Goal: Submit feedback/report problem: Submit feedback/report problem

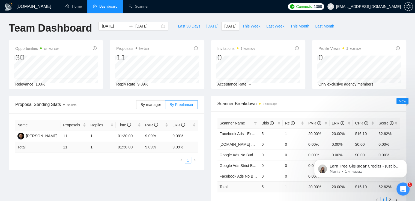
click at [206, 25] on span "[DATE]" at bounding box center [212, 26] width 12 height 6
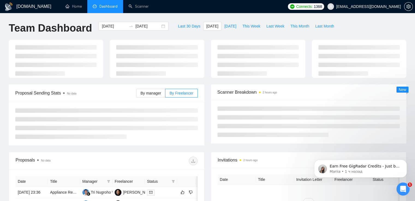
type input "[DATE]"
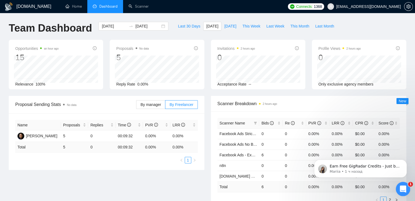
click at [402, 187] on icon "Открыть службу сообщений Intercom" at bounding box center [402, 188] width 9 height 9
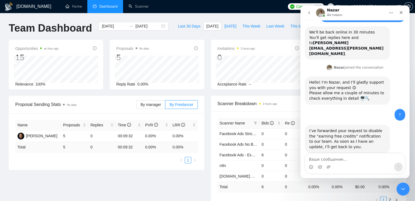
scroll to position [21, 0]
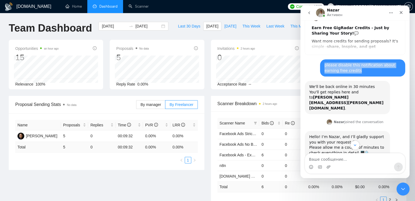
drag, startPoint x: 322, startPoint y: 65, endPoint x: 348, endPoint y: 71, distance: 26.5
click at [348, 71] on div "please disable this notification about earning free credits" at bounding box center [362, 68] width 76 height 11
copy div "please disable this notification about earning free credits"
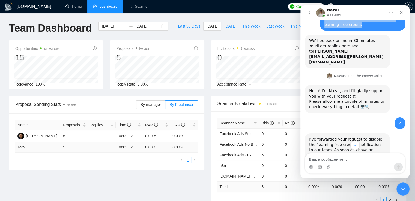
scroll to position [76, 0]
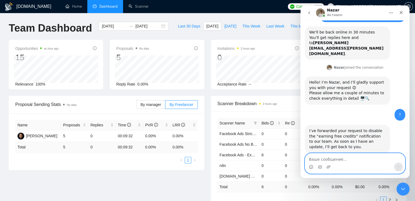
paste textarea "please disable this notification about earning free credits"
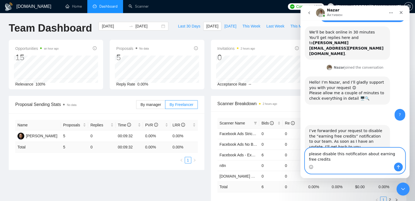
scroll to position [82, 0]
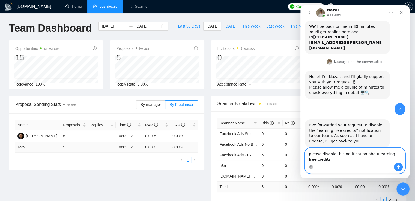
type textarea "please disable this notification about earning free credits"
click at [400, 166] on icon "Отправить сообщение…" at bounding box center [398, 167] width 4 height 4
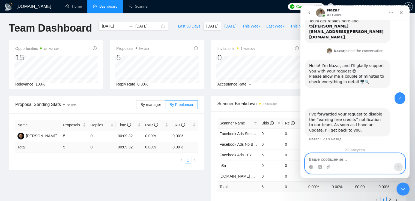
scroll to position [105, 0]
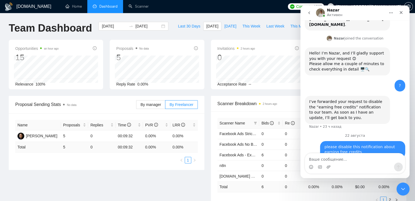
click at [309, 13] on icon "go back" at bounding box center [309, 12] width 2 height 3
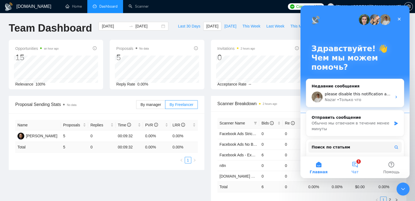
click at [357, 169] on button "1 Чат" at bounding box center [355, 168] width 36 height 22
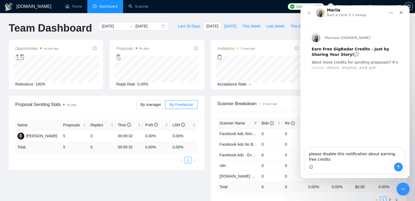
type textarea "please disable this notification about earning free credits"
drag, startPoint x: 400, startPoint y: 167, endPoint x: 399, endPoint y: 135, distance: 32.2
click at [400, 166] on icon "Отправить сообщение…" at bounding box center [398, 167] width 4 height 4
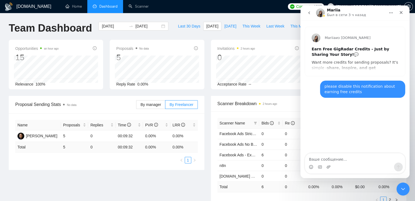
click at [311, 13] on button "go back" at bounding box center [309, 13] width 10 height 10
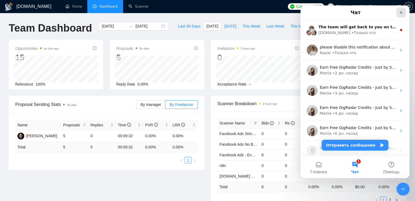
click at [401, 13] on icon "Закрыть" at bounding box center [401, 12] width 3 height 3
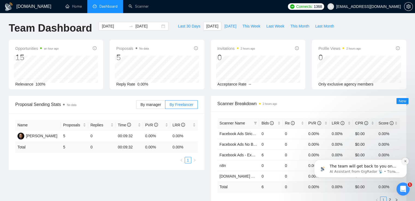
click at [405, 162] on icon "Dismiss notification" at bounding box center [405, 161] width 2 height 2
click at [404, 162] on icon "Dismiss notification" at bounding box center [405, 161] width 3 height 3
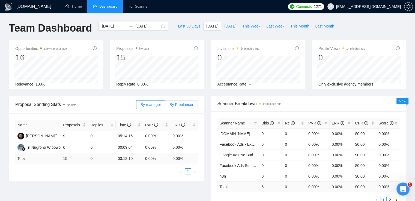
click at [182, 103] on span "By Freelancer" at bounding box center [181, 105] width 24 height 4
click at [165, 106] on input "By Freelancer" at bounding box center [165, 106] width 0 height 0
